Goal: Transaction & Acquisition: Purchase product/service

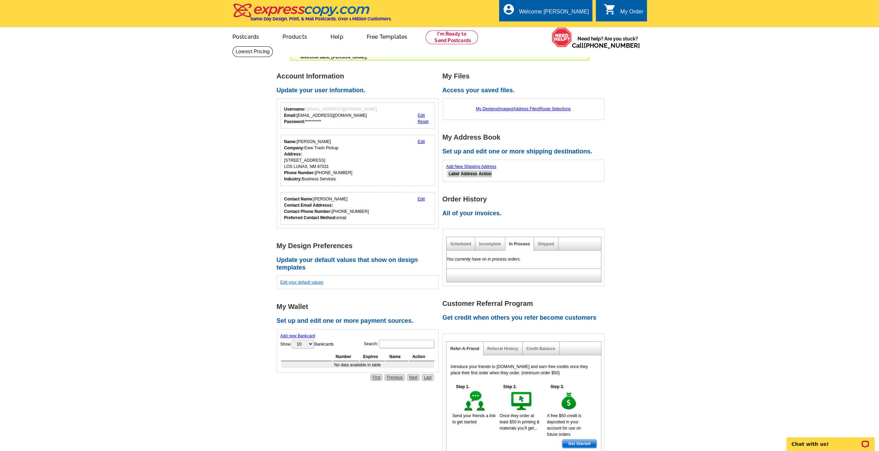
click at [306, 281] on link "Edit your default values" at bounding box center [301, 282] width 43 height 5
click at [482, 109] on link "My Designs" at bounding box center [487, 108] width 22 height 5
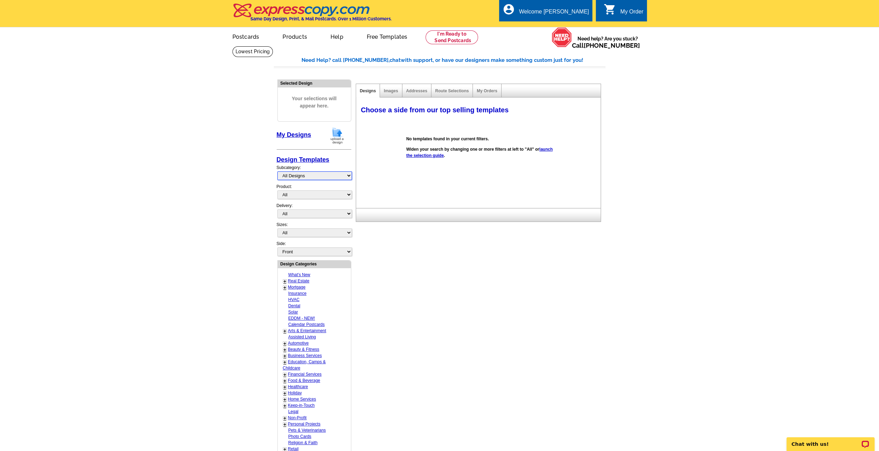
click at [321, 176] on select "All Designs Finished Designs Unfinished Designs" at bounding box center [314, 175] width 75 height 9
click at [327, 175] on select "All Designs Finished Designs Unfinished Designs" at bounding box center [314, 175] width 75 height 9
click at [337, 136] on img at bounding box center [337, 136] width 18 height 18
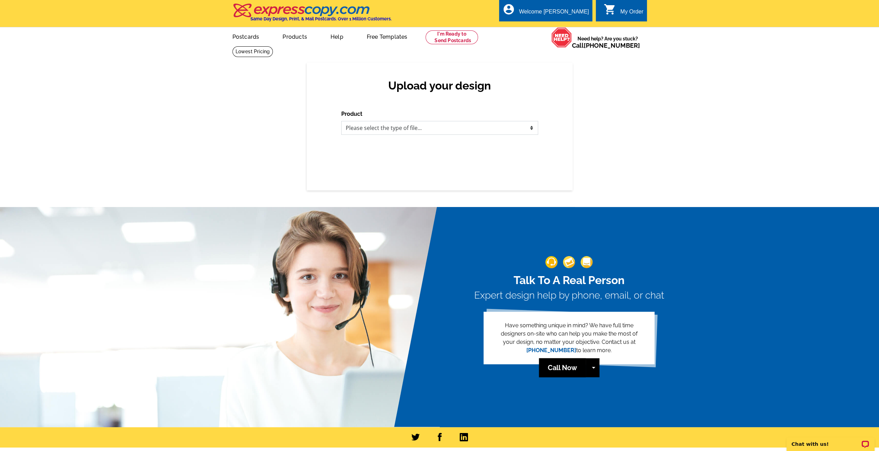
click at [421, 130] on select "Please select the type of file... Postcards Business Cards Letters and flyers G…" at bounding box center [439, 128] width 197 height 14
select select "1"
click at [341, 121] on select "Please select the type of file... Postcards Business Cards Letters and flyers G…" at bounding box center [439, 128] width 197 height 14
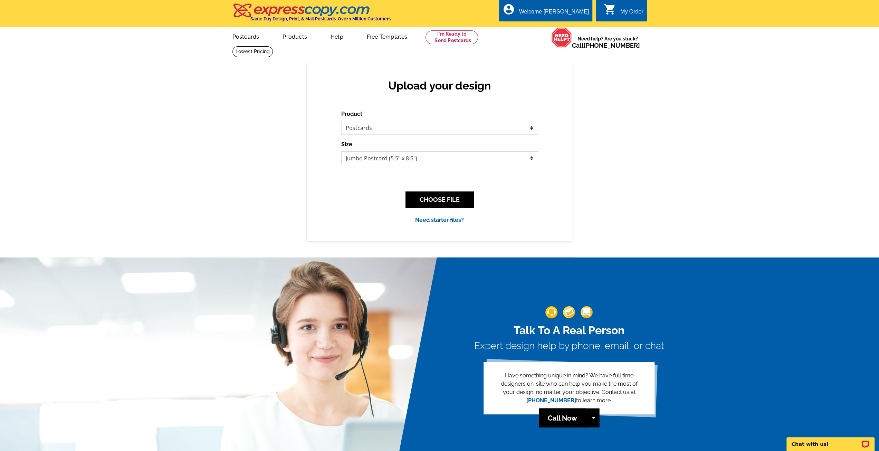
click at [423, 158] on select "Jumbo Postcard (5.5" x 8.5") Regular Postcard (4.25" x 5.6") Panoramic Postcard…" at bounding box center [439, 158] width 197 height 14
select select "14"
click at [341, 152] on select "Jumbo Postcard (5.5" x 8.5") Regular Postcard (4.25" x 5.6") Panoramic Postcard…" at bounding box center [439, 158] width 197 height 14
click at [440, 199] on button "CHOOSE FILE" at bounding box center [439, 199] width 68 height 16
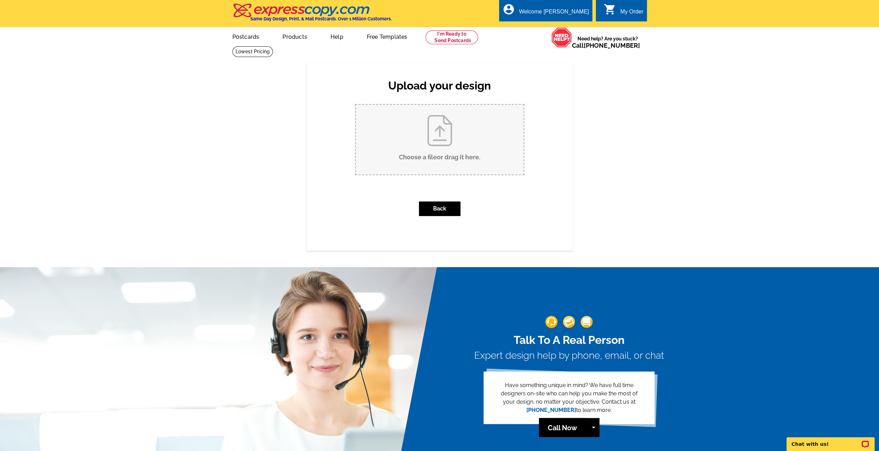
click at [438, 136] on input "Choose a file or drag it here ." at bounding box center [440, 140] width 168 height 70
type input "C:\fakepath\NEW.jpg"
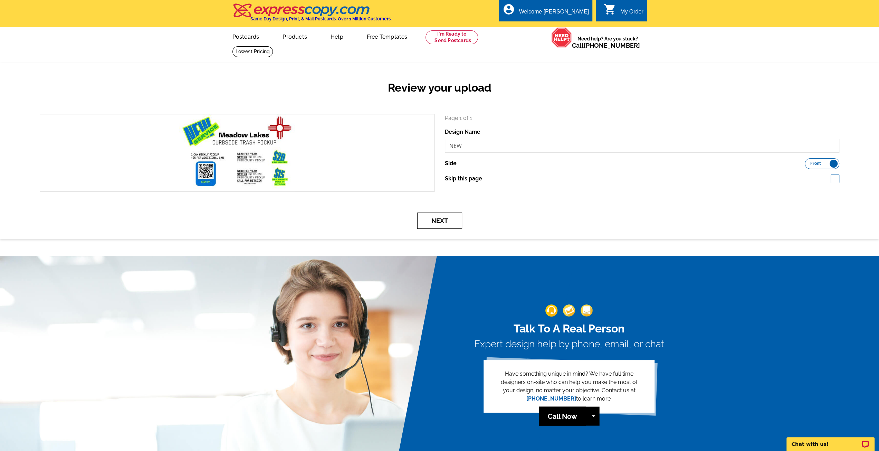
click at [445, 223] on button "Next" at bounding box center [439, 220] width 45 height 16
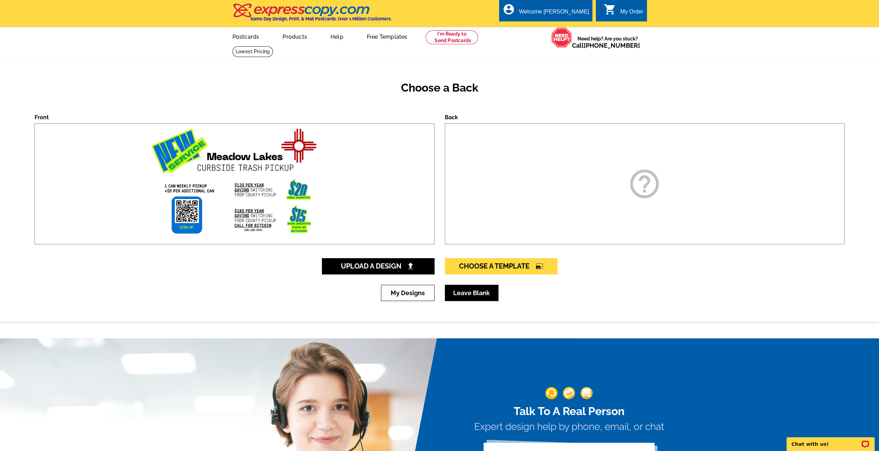
click at [474, 296] on link "Leave Blank" at bounding box center [472, 292] width 54 height 16
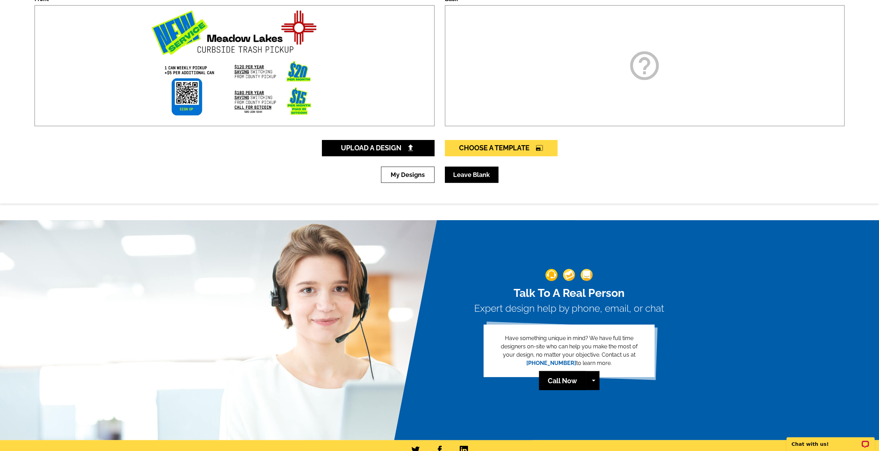
scroll to position [35, 0]
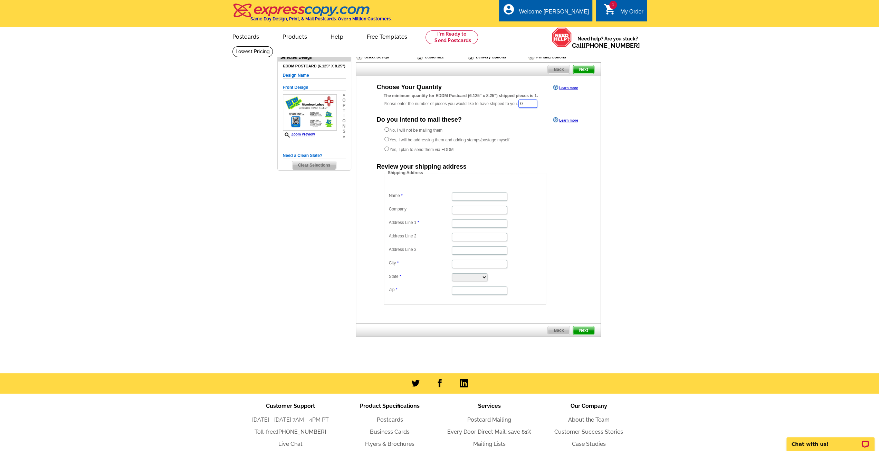
click at [536, 103] on input "0" at bounding box center [527, 103] width 19 height 8
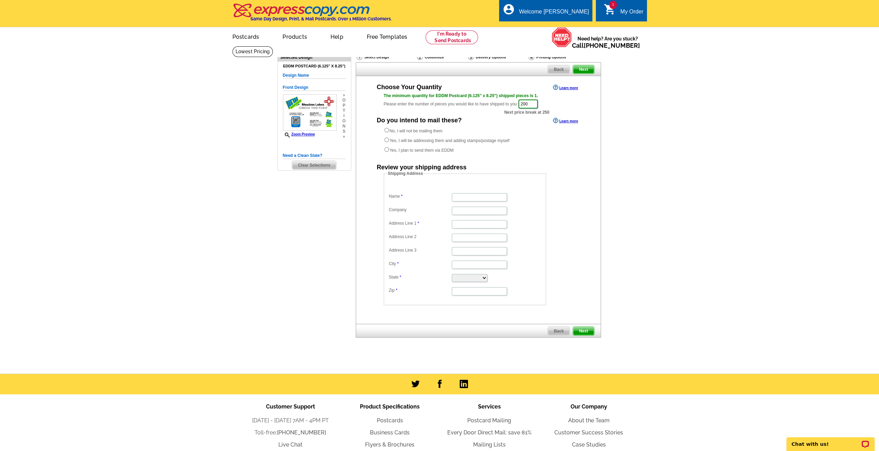
type input "200"
drag, startPoint x: 388, startPoint y: 151, endPoint x: 392, endPoint y: 151, distance: 4.5
click at [387, 151] on input "Yes, I plan to send them via EDDM" at bounding box center [386, 149] width 4 height 4
radio input "true"
click at [257, 11] on img at bounding box center [301, 10] width 138 height 14
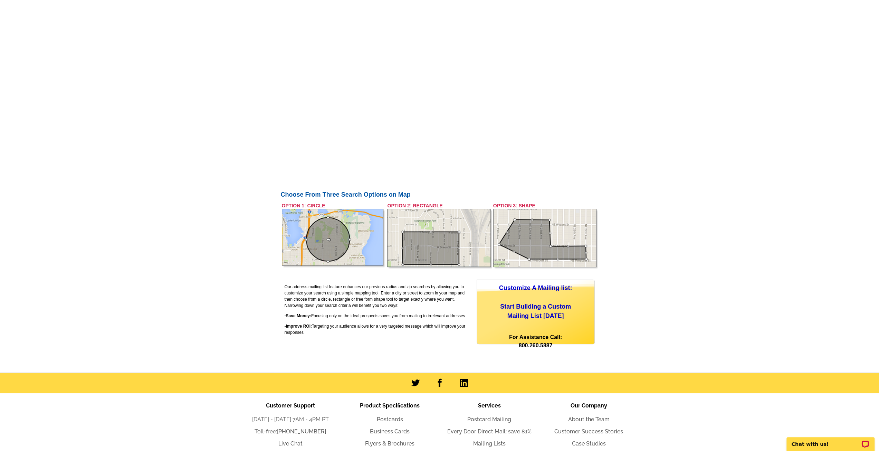
scroll to position [194, 0]
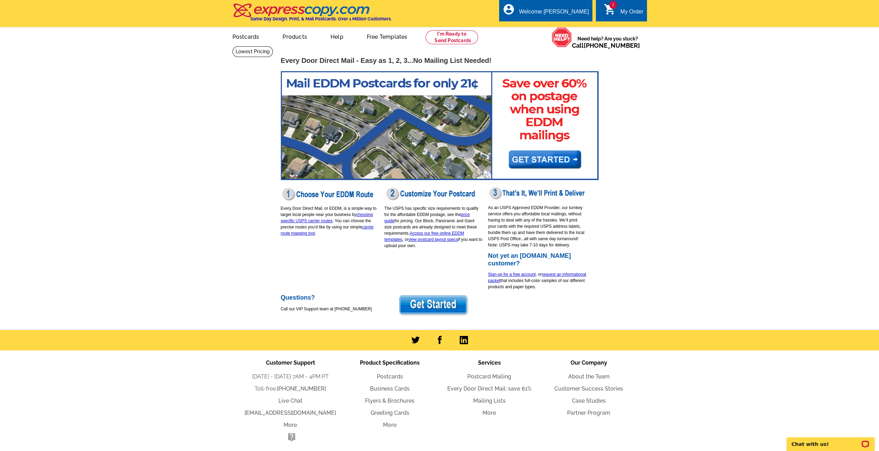
click at [626, 14] on div "My Order" at bounding box center [631, 14] width 23 height 10
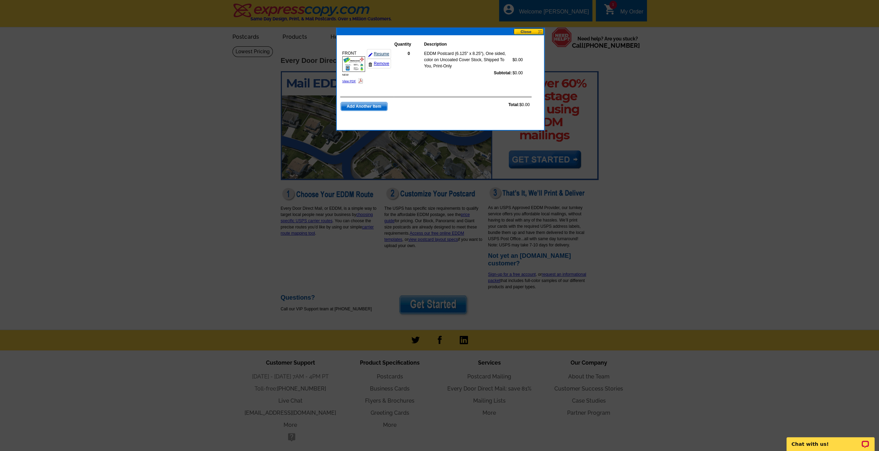
click at [383, 53] on link "Resume" at bounding box center [379, 54] width 24 height 10
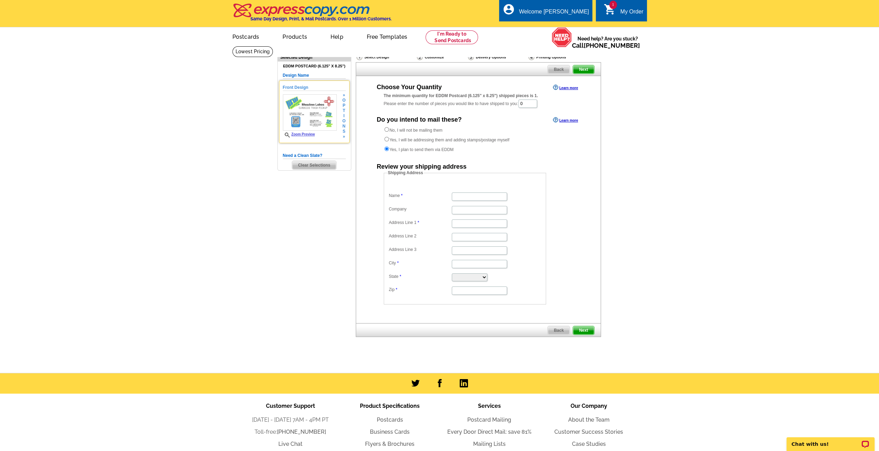
click at [307, 133] on link "Zoom Preview" at bounding box center [299, 134] width 32 height 4
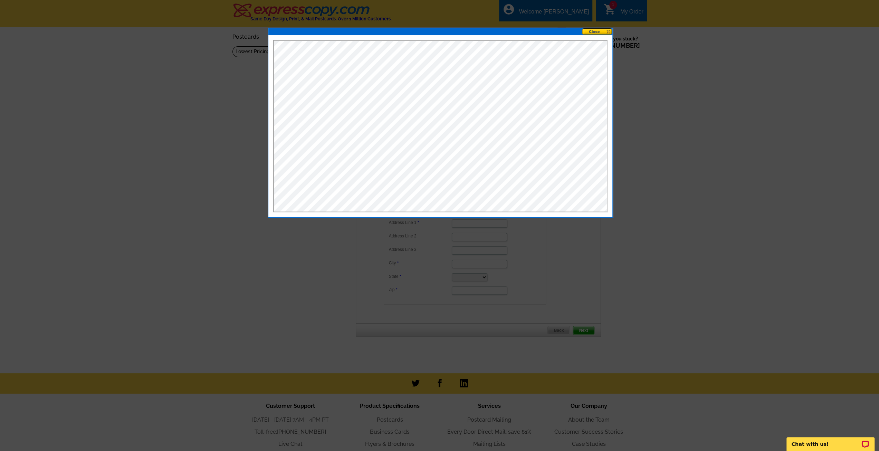
click at [607, 31] on button at bounding box center [597, 31] width 30 height 7
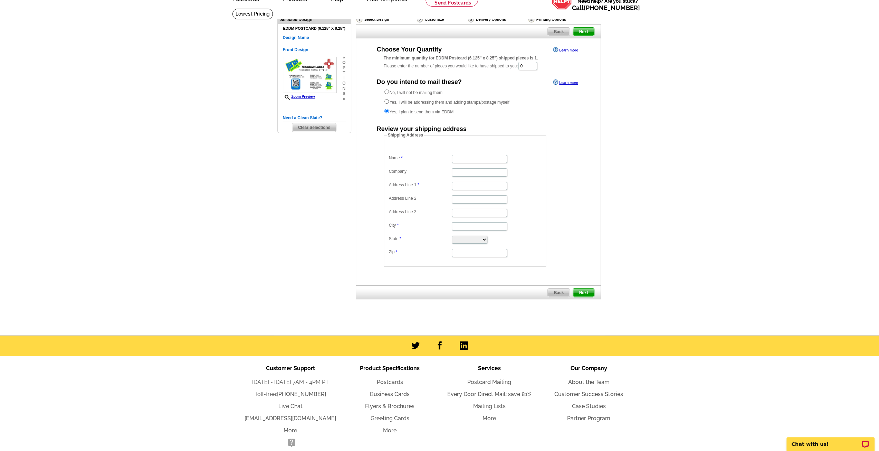
scroll to position [67, 0]
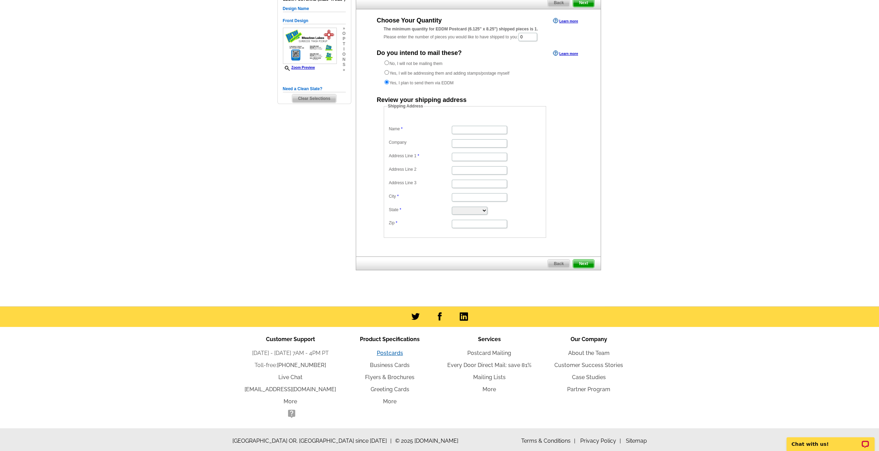
click at [393, 351] on link "Postcards" at bounding box center [390, 352] width 26 height 7
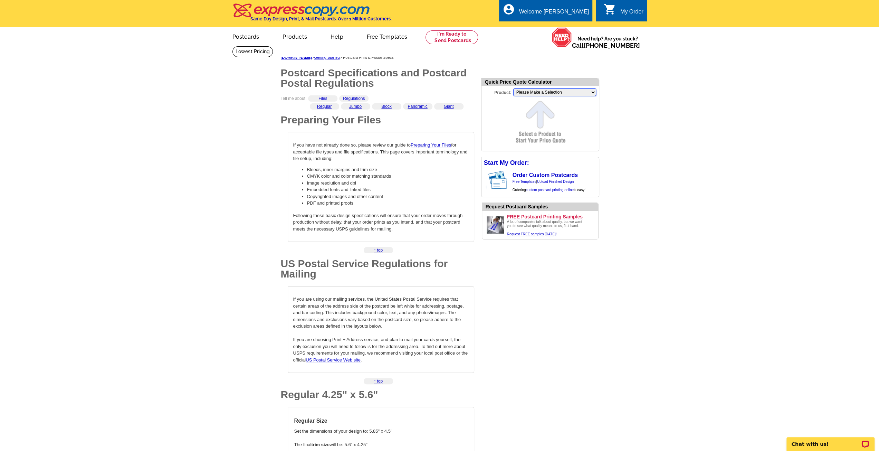
click at [552, 93] on select "Please Make a Selection Jumbo Postcard (5.5" x 8.5") Regular Postcard (4.25" x …" at bounding box center [554, 92] width 83 height 8
select select "1"
click at [513, 89] on select "Please Make a Selection Jumbo Postcard (5.5" x 8.5") Regular Postcard (4.25" x …" at bounding box center [554, 92] width 83 height 8
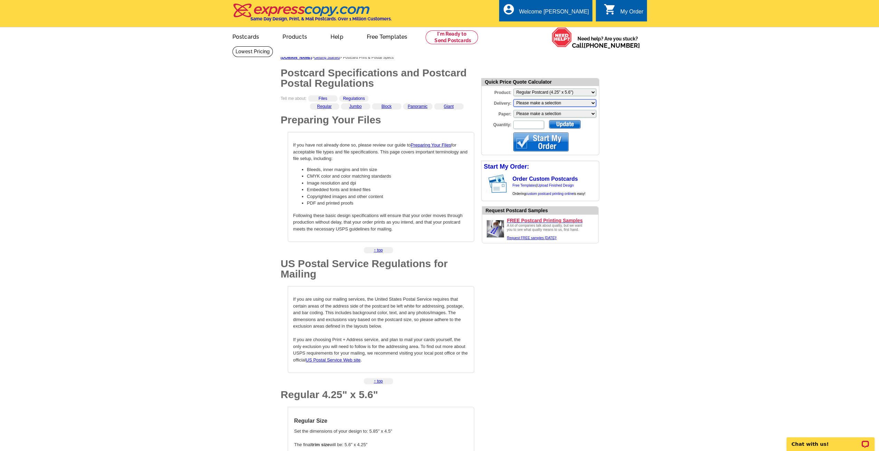
click at [582, 105] on select "Please make a selection Print + Address+USPS First Class Print-Only+Shipped To …" at bounding box center [554, 103] width 83 height 8
click at [592, 114] on select "Please make a selection Recyclable Board Uncoated Heavy Card Stock Uncoated Cov…" at bounding box center [554, 114] width 83 height 8
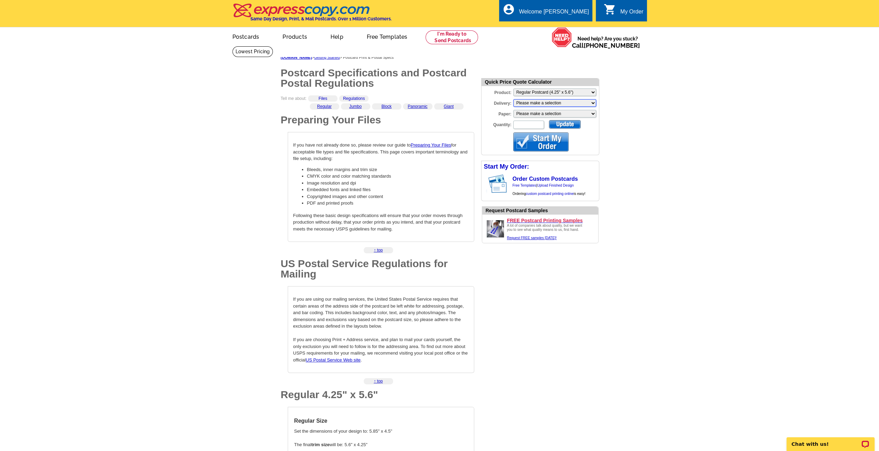
click at [593, 104] on select "Please make a selection Print + Address+USPS First Class Print-Only+Shipped To …" at bounding box center [554, 103] width 83 height 8
click at [593, 103] on select "Please make a selection Print + Address+USPS First Class Print-Only+Shipped To …" at bounding box center [554, 103] width 83 height 8
click at [590, 93] on select "Please Make a Selection Jumbo Postcard (5.5" x 8.5") Regular Postcard (4.25" x …" at bounding box center [554, 92] width 83 height 8
